Goal: Browse casually

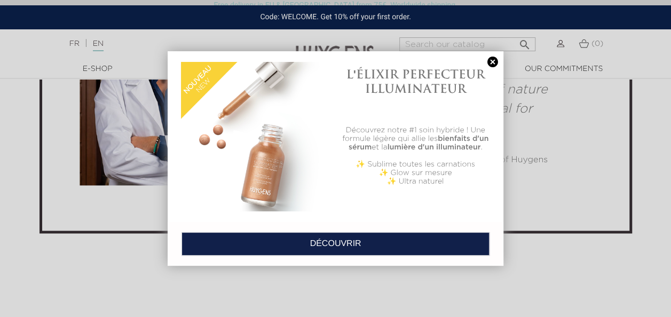
scroll to position [2827, 0]
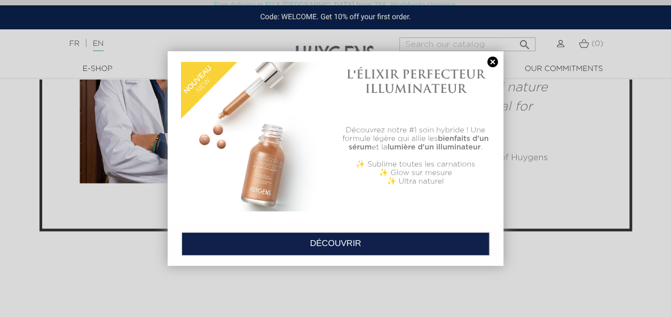
click at [490, 63] on link at bounding box center [492, 62] width 15 height 11
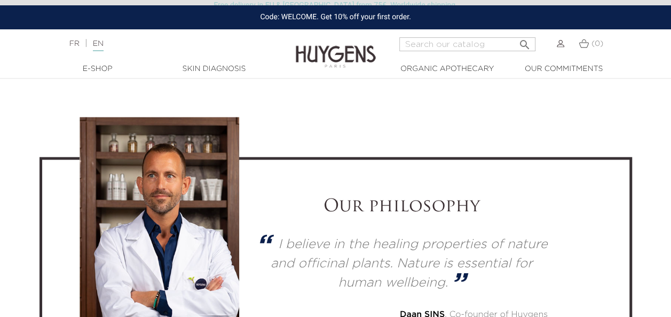
scroll to position [2614, 0]
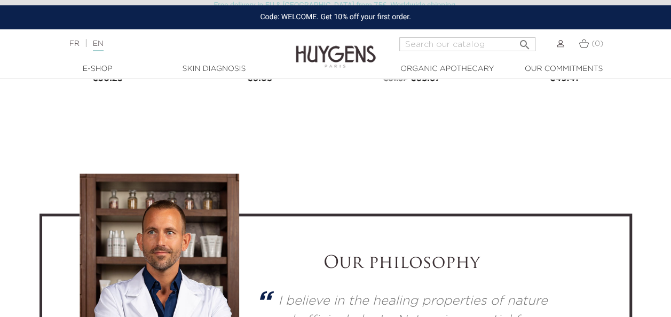
click at [560, 45] on img at bounding box center [559, 43] width 7 height 7
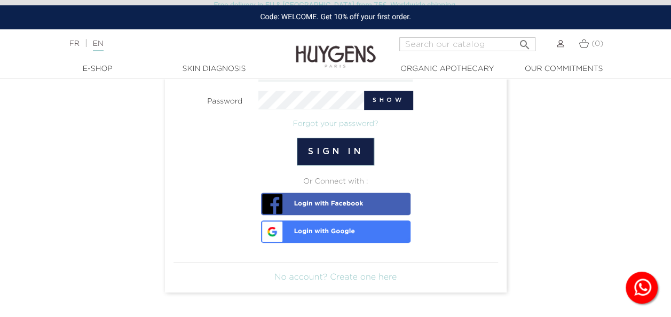
scroll to position [160, 0]
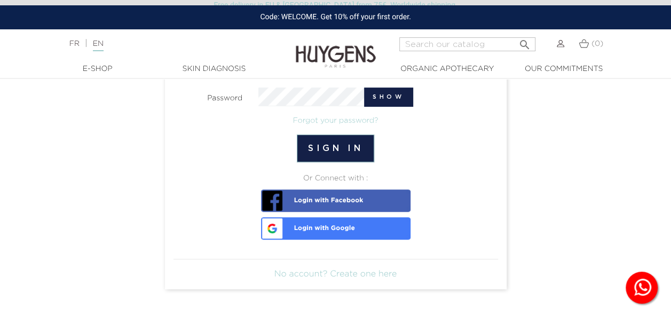
click at [364, 55] on img at bounding box center [336, 48] width 80 height 41
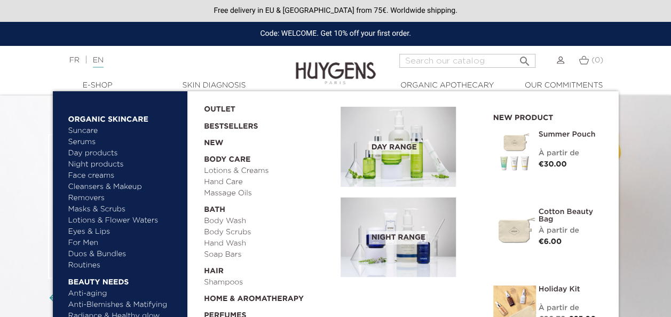
click at [107, 87] on link "  E-Shop" at bounding box center [97, 85] width 107 height 11
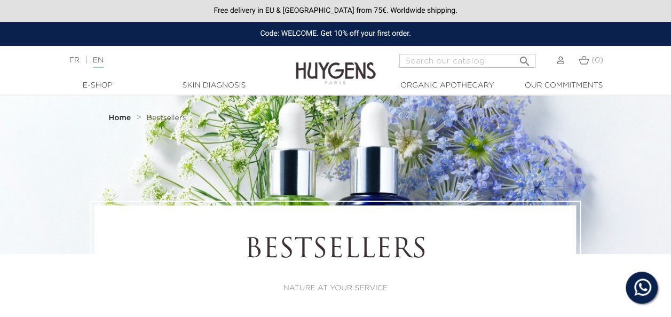
click at [474, 60] on input "Search" at bounding box center [467, 61] width 136 height 14
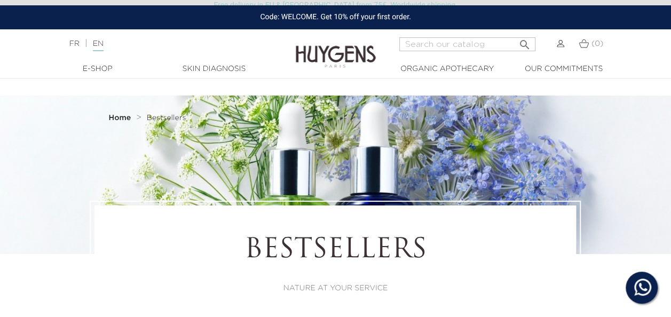
scroll to position [213, 0]
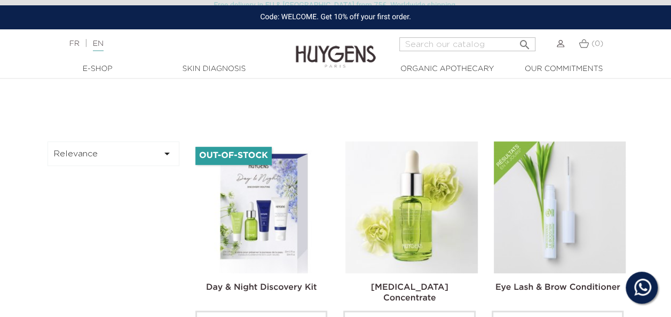
click at [167, 153] on icon "" at bounding box center [167, 153] width 13 height 13
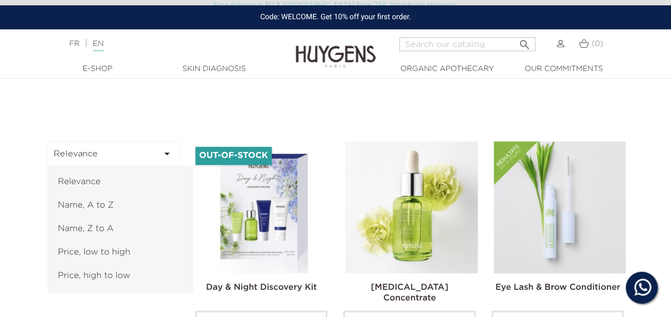
click at [168, 153] on icon "" at bounding box center [167, 153] width 13 height 13
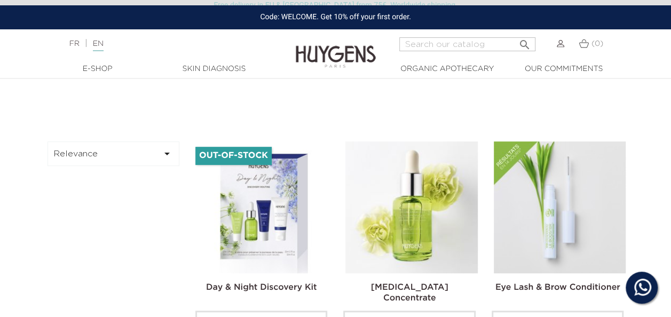
scroll to position [0, 0]
